Goal: Check status: Check status

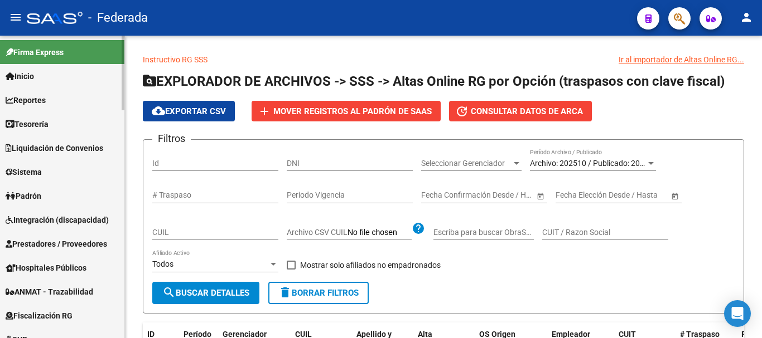
click at [60, 192] on link "Padrón" at bounding box center [62, 196] width 124 height 24
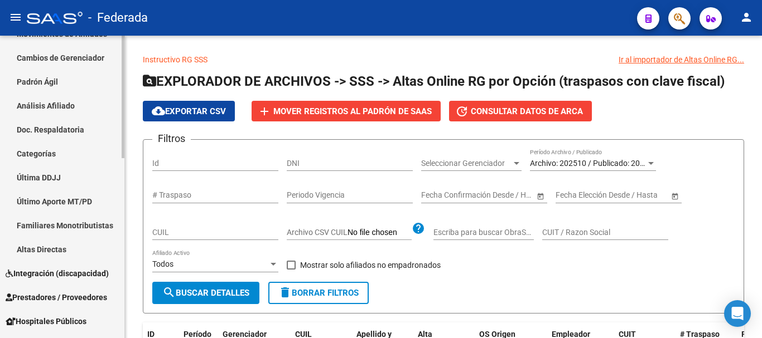
scroll to position [223, 0]
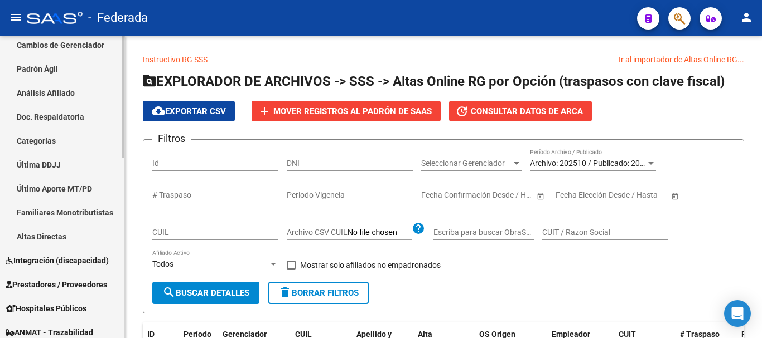
click at [59, 237] on link "Altas Directas" at bounding box center [62, 237] width 124 height 24
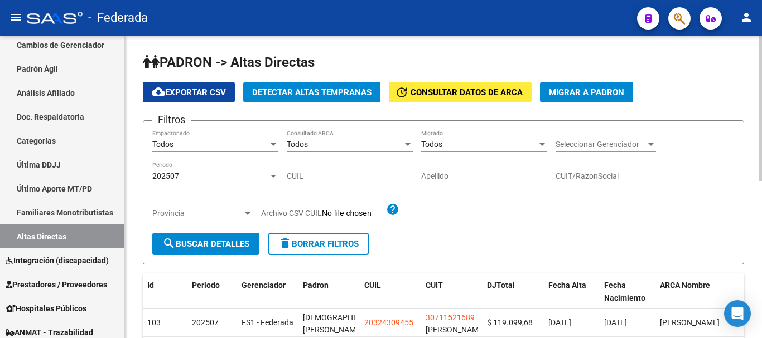
click at [426, 174] on input "Apellido" at bounding box center [484, 176] width 126 height 9
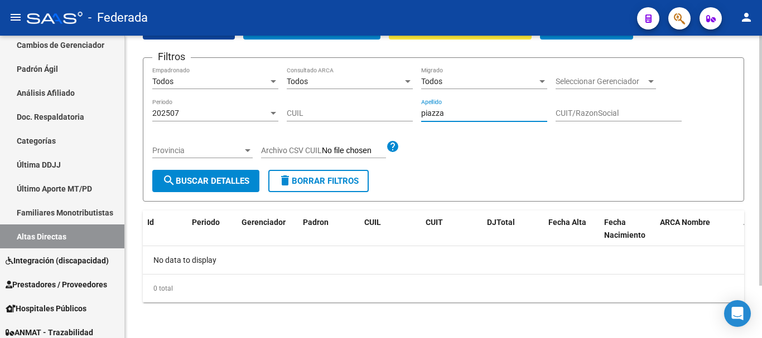
scroll to position [64, 0]
type input "piazza"
click at [254, 104] on div "202507 Periodo" at bounding box center [215, 110] width 126 height 22
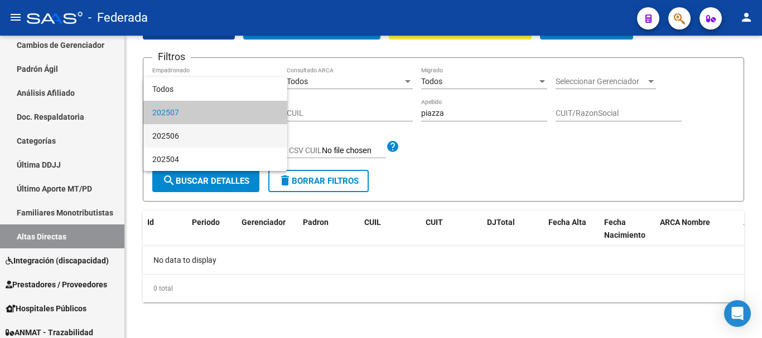
click at [235, 135] on span "202506" at bounding box center [215, 135] width 126 height 23
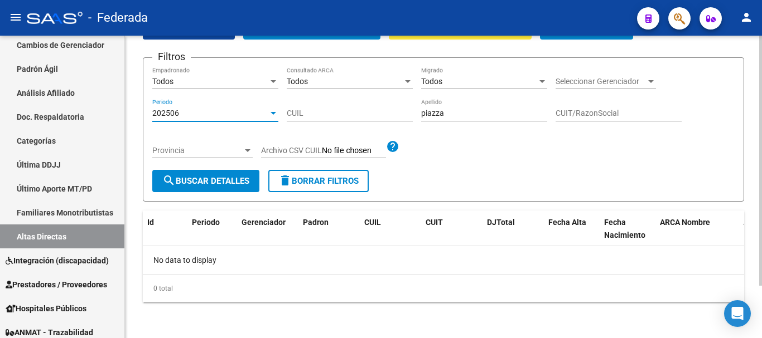
click at [222, 181] on span "search Buscar Detalles" at bounding box center [205, 181] width 87 height 10
click at [225, 109] on div "202506" at bounding box center [210, 113] width 116 height 9
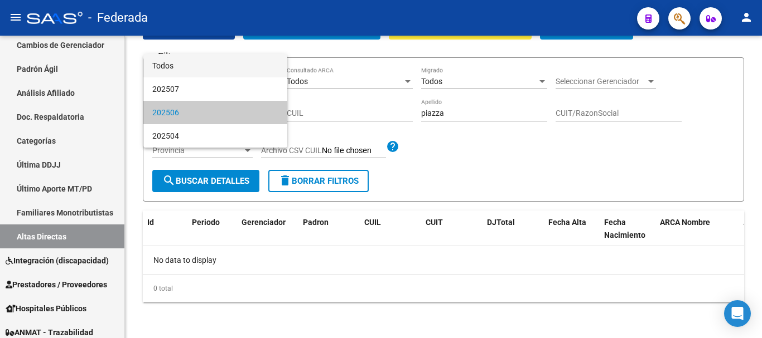
click at [222, 65] on span "Todos" at bounding box center [215, 65] width 126 height 23
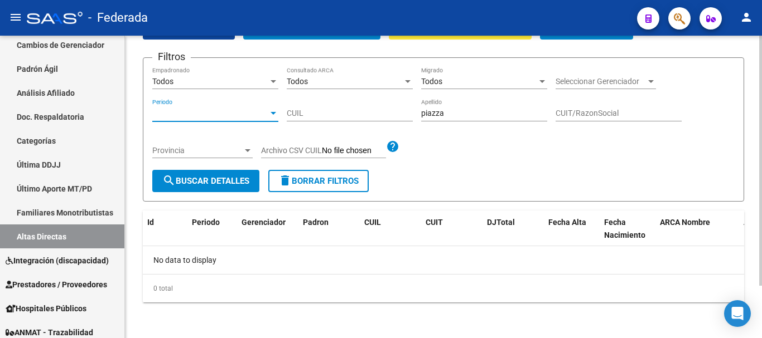
click at [214, 174] on button "search Buscar Detalles" at bounding box center [205, 181] width 107 height 22
